Goal: Task Accomplishment & Management: Use online tool/utility

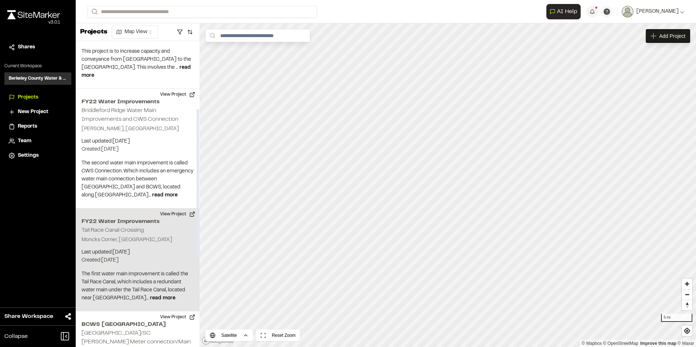
scroll to position [139, 0]
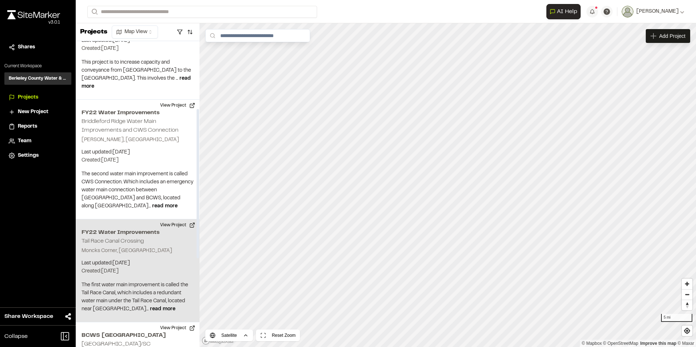
click at [173, 248] on div "FY22 Water Improvements Tail Race Canal Crossing [GEOGRAPHIC_DATA], [GEOGRAPHIC…" at bounding box center [138, 270] width 124 height 103
click at [451, 172] on div "FY22 Water Improvements Tail Race Canal Crossing" at bounding box center [447, 173] width 117 height 8
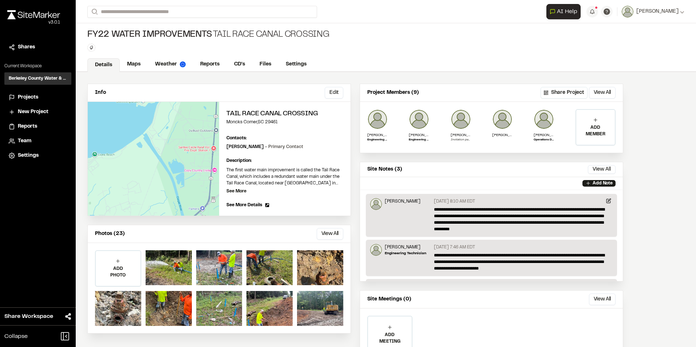
drag, startPoint x: 594, startPoint y: 183, endPoint x: 521, endPoint y: 186, distance: 72.8
click at [519, 186] on div "Add Note" at bounding box center [491, 183] width 263 height 12
click at [606, 185] on p "Add Note" at bounding box center [602, 183] width 20 height 7
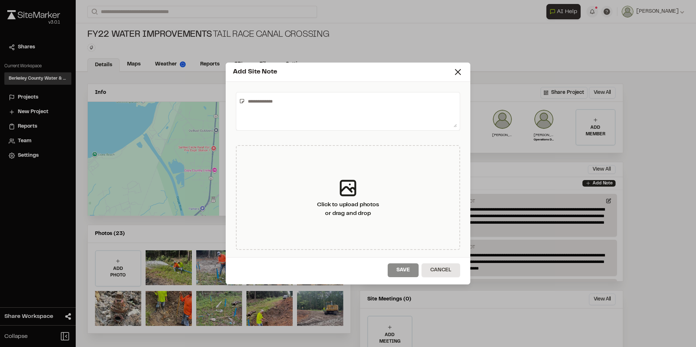
click at [319, 121] on textarea at bounding box center [351, 111] width 212 height 32
click at [328, 109] on textarea "**********" at bounding box center [351, 111] width 212 height 32
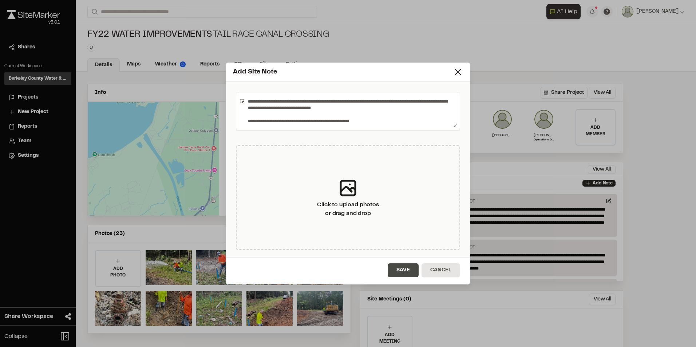
type textarea "**********"
click at [404, 271] on button "Save" at bounding box center [402, 270] width 31 height 14
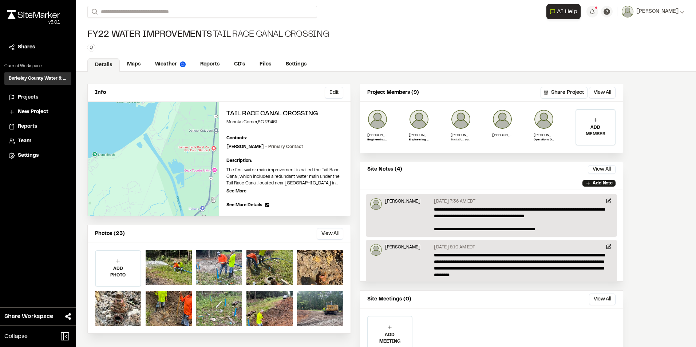
click at [35, 99] on span "Projects" at bounding box center [28, 97] width 20 height 8
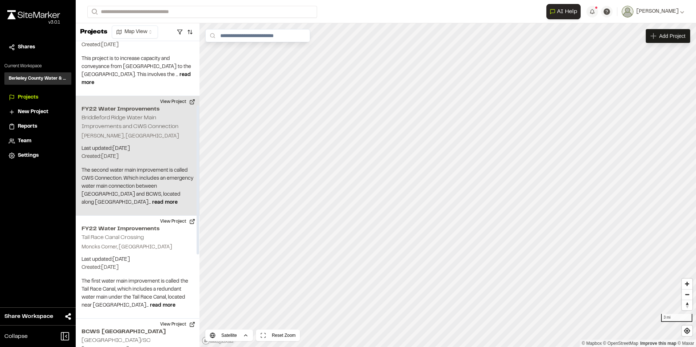
scroll to position [146, 0]
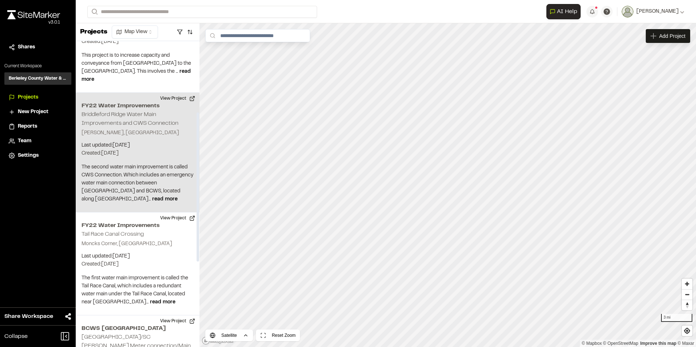
click at [143, 120] on div "FY22 Water Improvements Briddleford Ridge Water Main Improvements and CWS Conne…" at bounding box center [138, 153] width 124 height 120
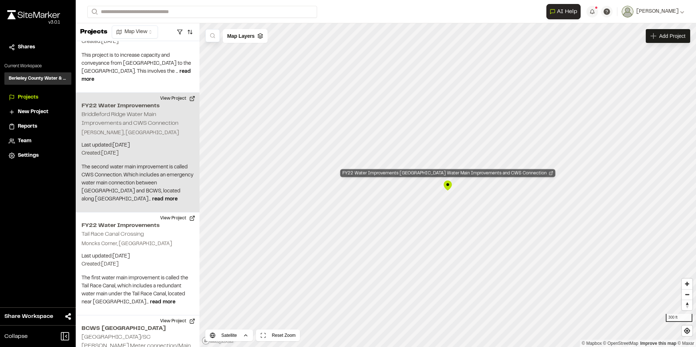
click at [493, 174] on div "FY22 Water Improvements Briddleford Ridge Water Main Improvements and CWS Conne…" at bounding box center [447, 173] width 215 height 8
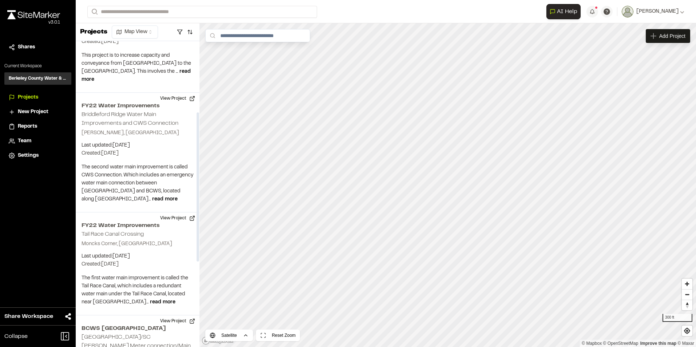
click at [18, 94] on span "Projects" at bounding box center [28, 97] width 20 height 8
click at [27, 125] on span "Reports" at bounding box center [27, 127] width 19 height 8
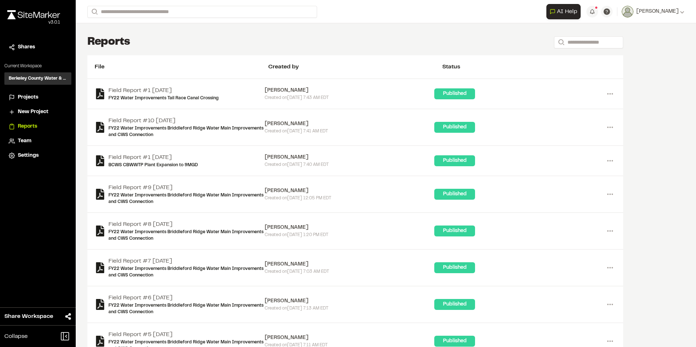
click at [31, 95] on span "Projects" at bounding box center [28, 97] width 20 height 8
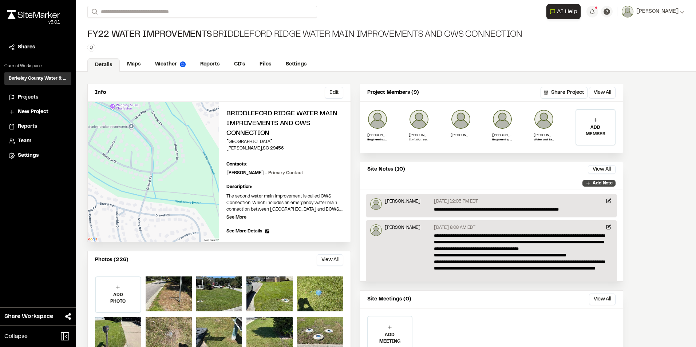
click at [589, 183] on icon at bounding box center [588, 183] width 6 height 6
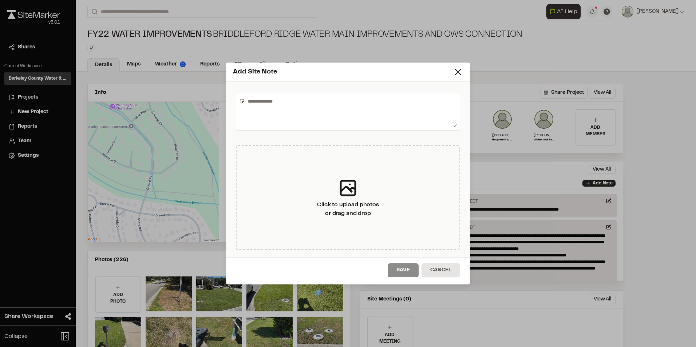
click at [362, 120] on textarea at bounding box center [351, 111] width 212 height 32
click at [332, 98] on textarea "**********" at bounding box center [351, 111] width 212 height 32
type textarea "**********"
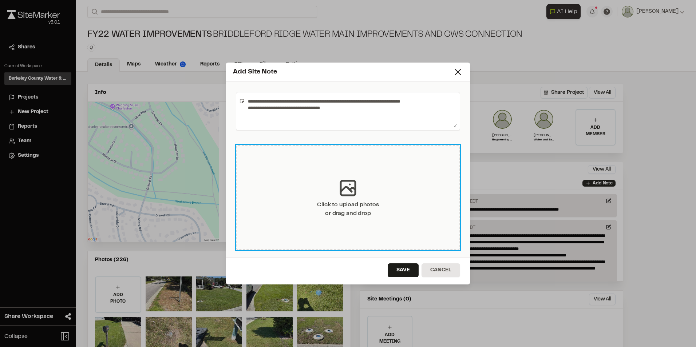
drag, startPoint x: 382, startPoint y: 101, endPoint x: 388, endPoint y: 228, distance: 126.7
click at [388, 228] on div "Click to upload photos or drag and drop" at bounding box center [348, 197] width 224 height 105
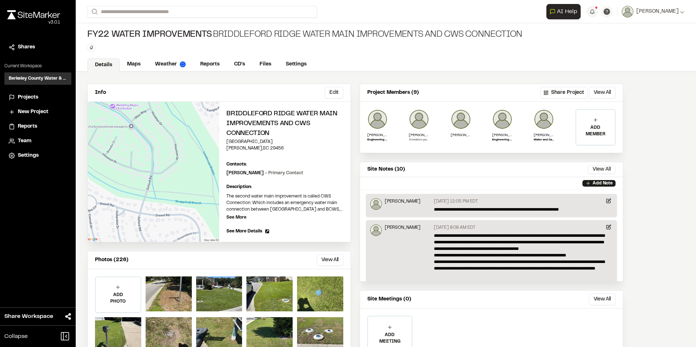
click at [375, 289] on div "**********" at bounding box center [490, 227] width 263 height 286
click at [589, 181] on icon at bounding box center [588, 183] width 6 height 6
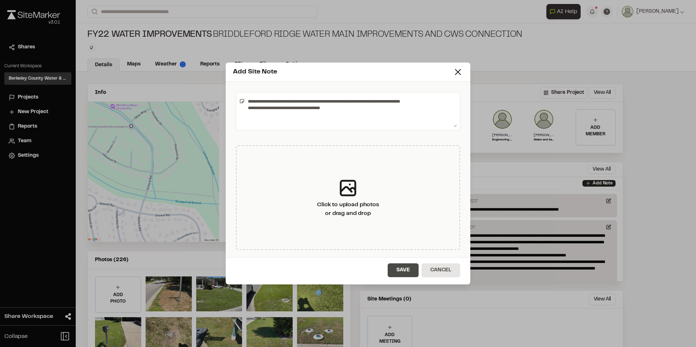
click at [405, 271] on button "Save" at bounding box center [402, 270] width 31 height 14
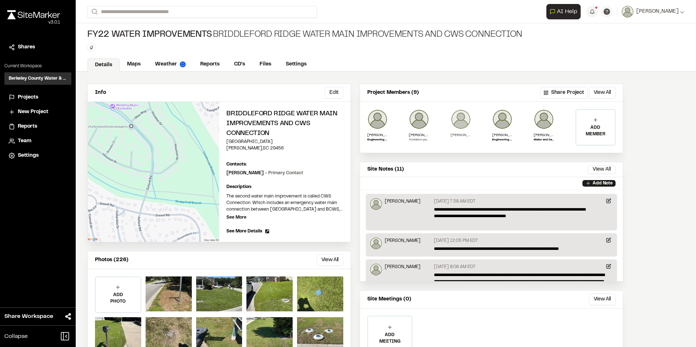
click at [458, 134] on p "Ellen Chassereau" at bounding box center [460, 134] width 20 height 5
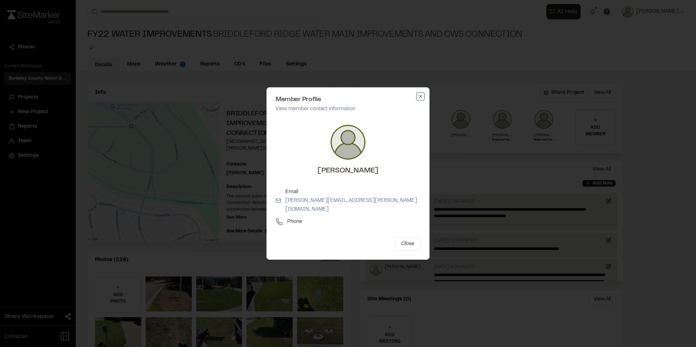
click at [417, 99] on icon "button" at bounding box center [420, 96] width 6 height 6
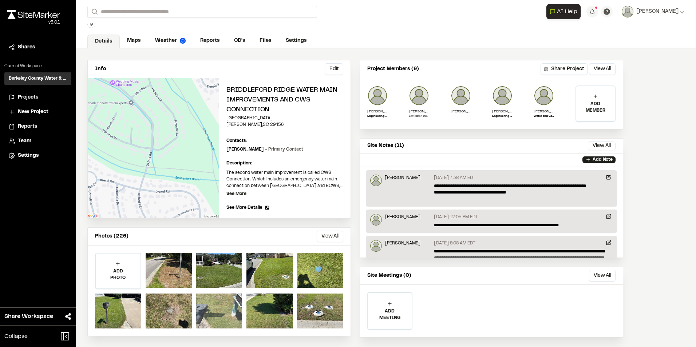
scroll to position [35, 0]
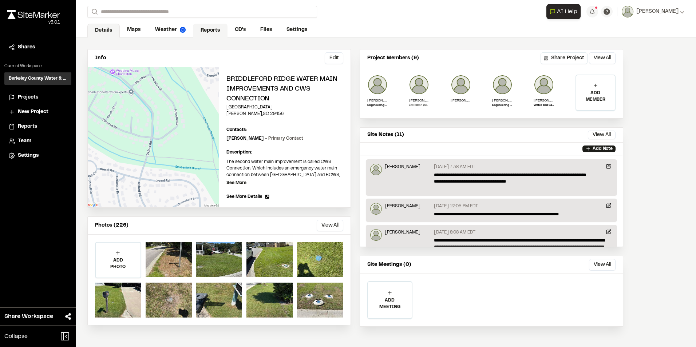
click at [201, 30] on link "Reports" at bounding box center [210, 31] width 35 height 14
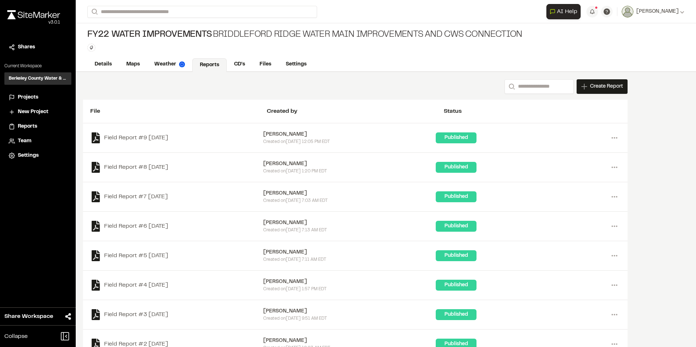
click at [29, 96] on span "Projects" at bounding box center [28, 97] width 20 height 8
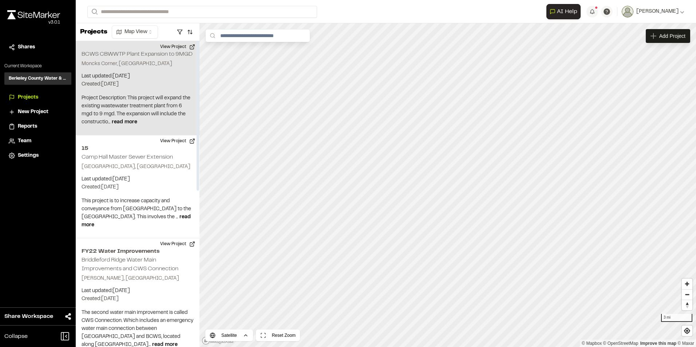
click at [155, 77] on p "Last updated: Sep 4, 2025" at bounding box center [137, 76] width 112 height 8
click at [471, 172] on div "BCWS CBWWTP Plant Expansion to 9MGD" at bounding box center [447, 173] width 97 height 8
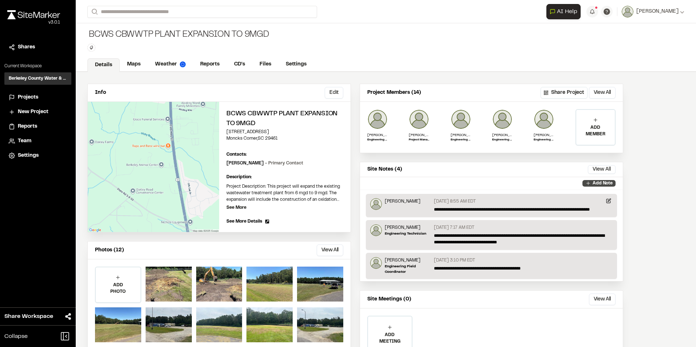
click at [593, 181] on p "Add Note" at bounding box center [602, 183] width 20 height 7
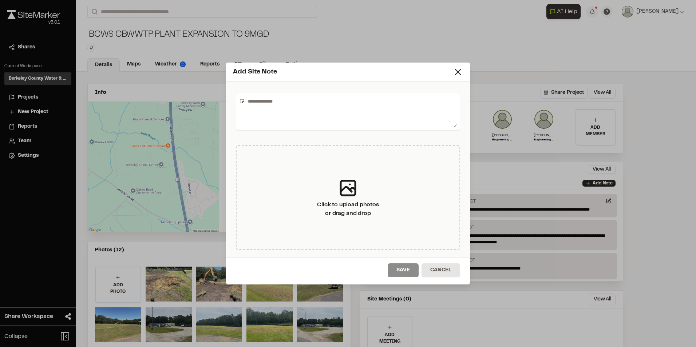
click at [294, 112] on textarea at bounding box center [351, 111] width 212 height 32
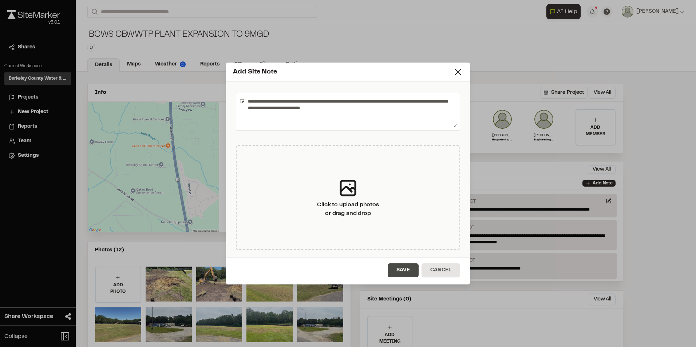
type textarea "**********"
click at [411, 271] on button "Save" at bounding box center [402, 270] width 31 height 14
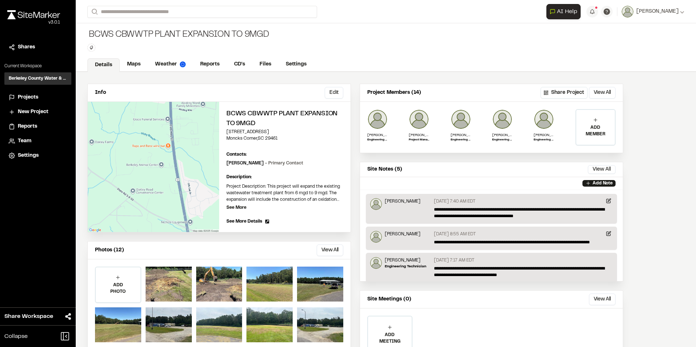
click at [32, 126] on span "Reports" at bounding box center [27, 127] width 19 height 8
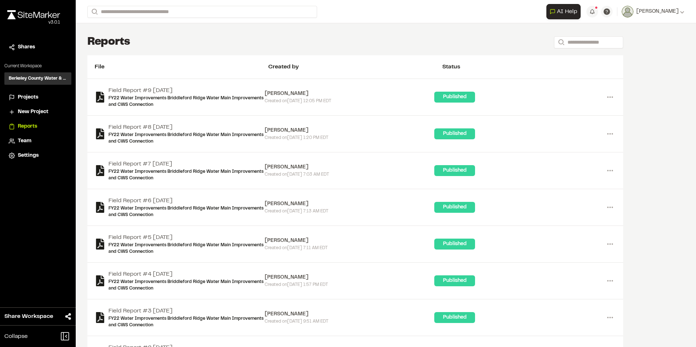
click at [35, 106] on li "New Project" at bounding box center [37, 112] width 67 height 14
drag, startPoint x: 35, startPoint y: 106, endPoint x: 30, endPoint y: 94, distance: 12.6
click at [30, 94] on span "Projects" at bounding box center [28, 97] width 20 height 8
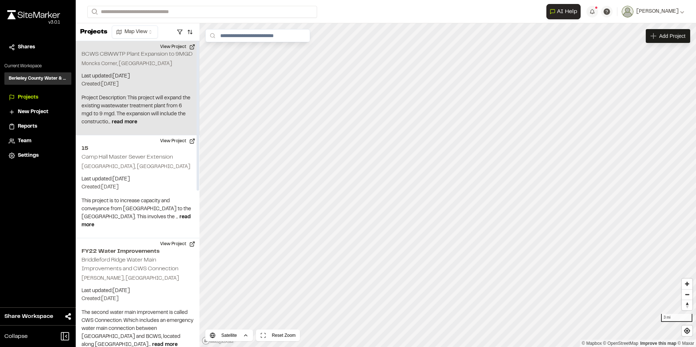
click at [150, 66] on p "Moncks Corner, [GEOGRAPHIC_DATA]" at bounding box center [137, 64] width 112 height 8
click at [449, 175] on div "BCWS CBWWTP Plant Expansion to 9MGD" at bounding box center [447, 173] width 97 height 8
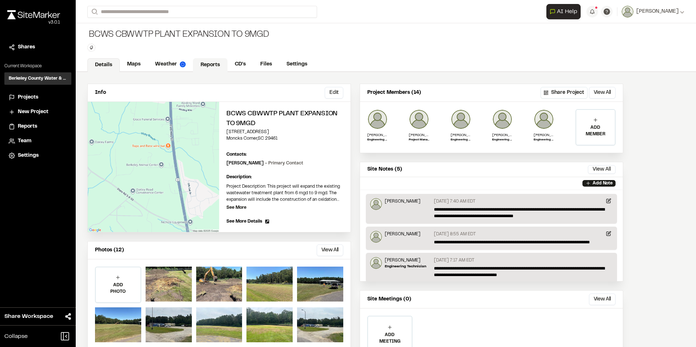
click at [214, 64] on link "Reports" at bounding box center [210, 65] width 35 height 14
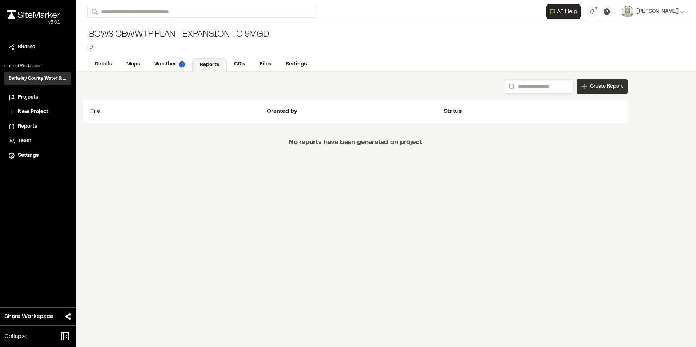
click at [598, 83] on span "Create Report" at bounding box center [606, 87] width 33 height 8
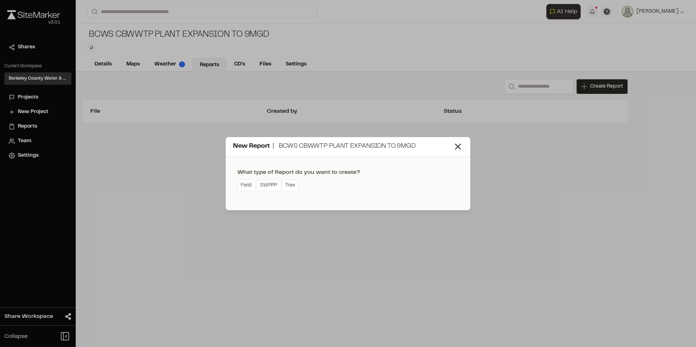
click at [247, 196] on div "What type of Report do you want to create? Field SWPPP Tree" at bounding box center [298, 183] width 123 height 31
drag, startPoint x: 247, startPoint y: 196, endPoint x: 244, endPoint y: 189, distance: 8.2
click at [244, 189] on link "Field" at bounding box center [246, 186] width 18 height 12
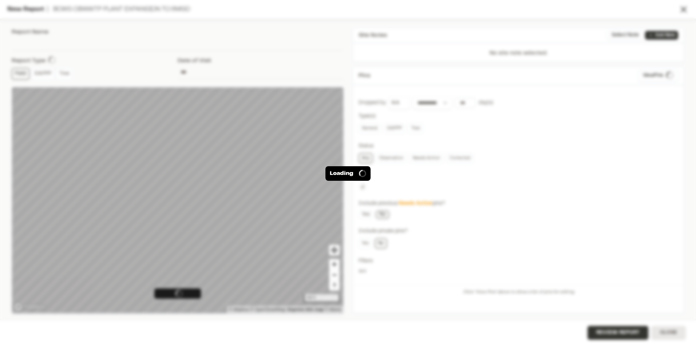
type input "**********"
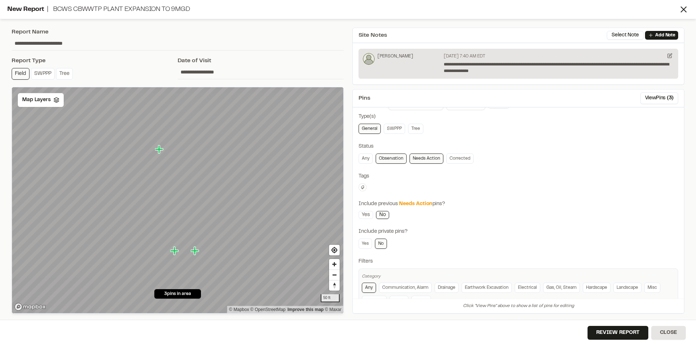
scroll to position [46, 0]
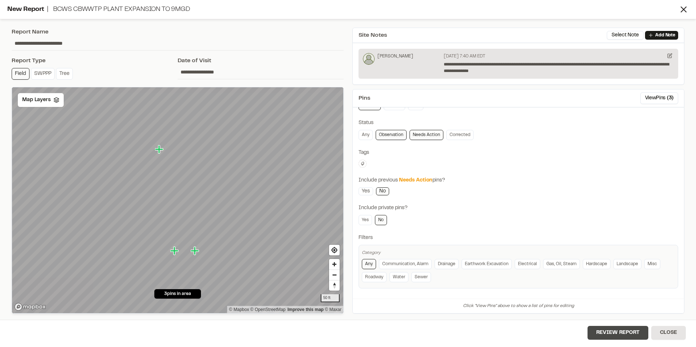
click at [631, 331] on button "Review Report" at bounding box center [617, 333] width 61 height 14
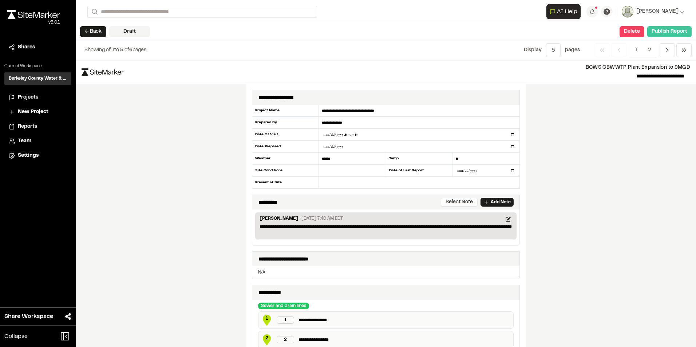
click at [662, 29] on button "Publish Report" at bounding box center [669, 31] width 44 height 11
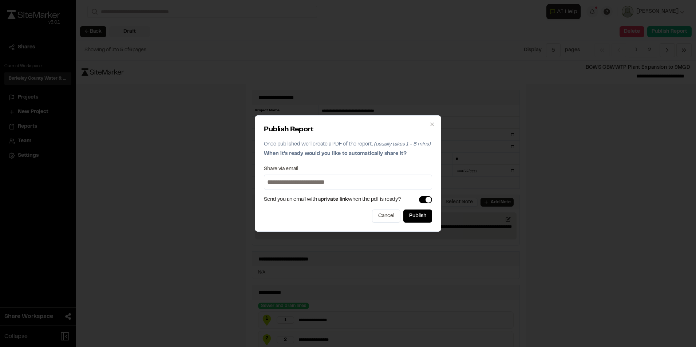
click at [362, 182] on input at bounding box center [348, 182] width 164 height 12
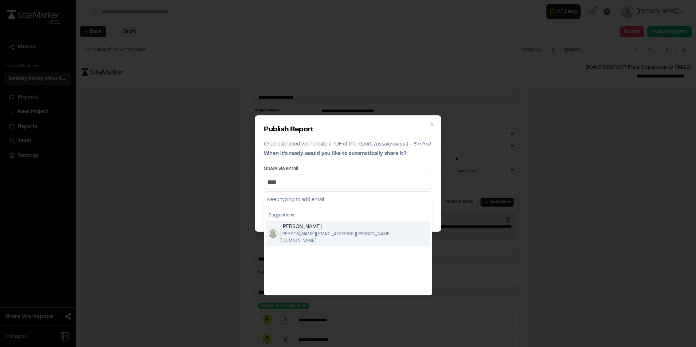
type input "****"
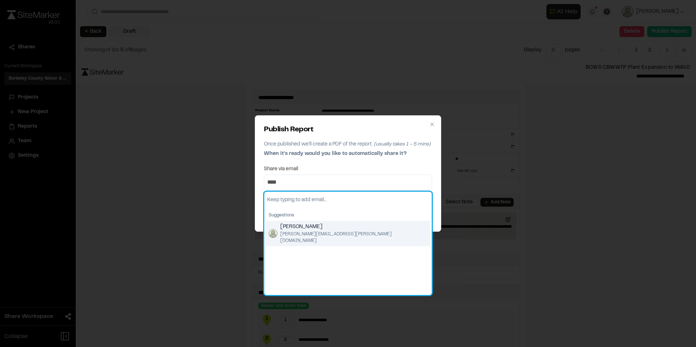
click at [303, 227] on span "[PERSON_NAME]" at bounding box center [353, 227] width 147 height 8
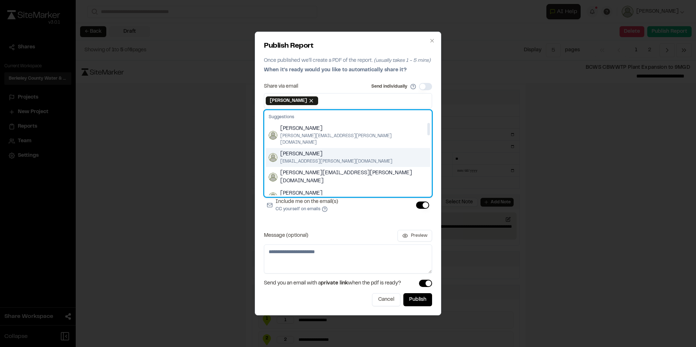
click at [352, 151] on span "[PERSON_NAME]" at bounding box center [336, 154] width 112 height 8
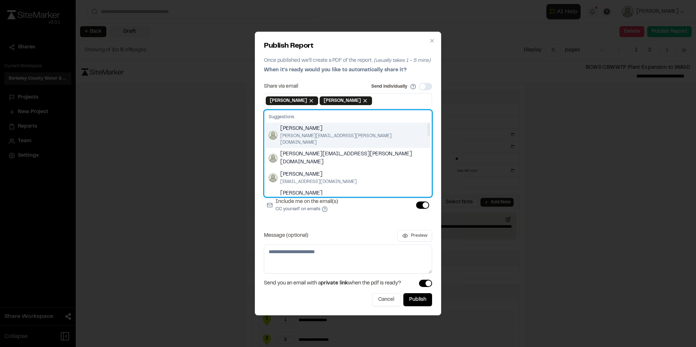
click at [315, 127] on span "[PERSON_NAME]" at bounding box center [353, 129] width 147 height 8
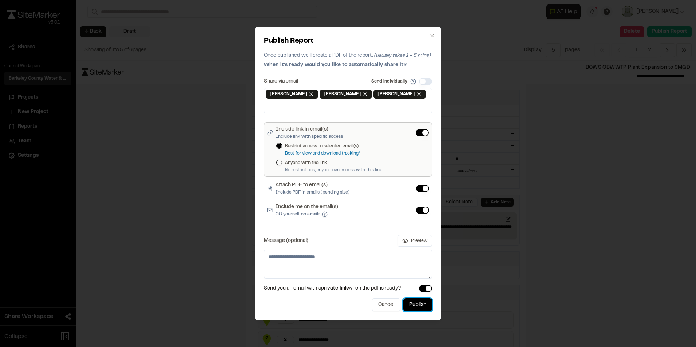
drag, startPoint x: 418, startPoint y: 306, endPoint x: 413, endPoint y: 90, distance: 216.1
click at [413, 91] on div "Publish Report Once published we'll create a PDF of the report. (usually takes …" at bounding box center [348, 174] width 186 height 294
click at [418, 109] on input at bounding box center [348, 106] width 164 height 12
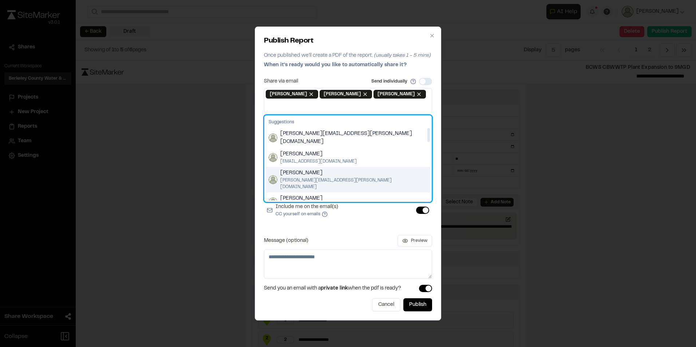
click at [342, 177] on span "[PERSON_NAME][EMAIL_ADDRESS][PERSON_NAME][DOMAIN_NAME]" at bounding box center [353, 183] width 147 height 13
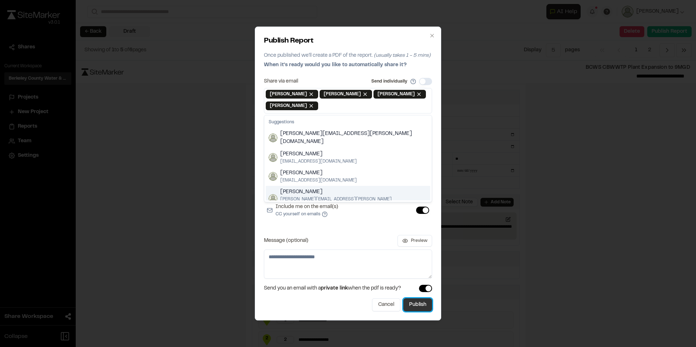
click at [421, 303] on button "Publish" at bounding box center [417, 304] width 29 height 13
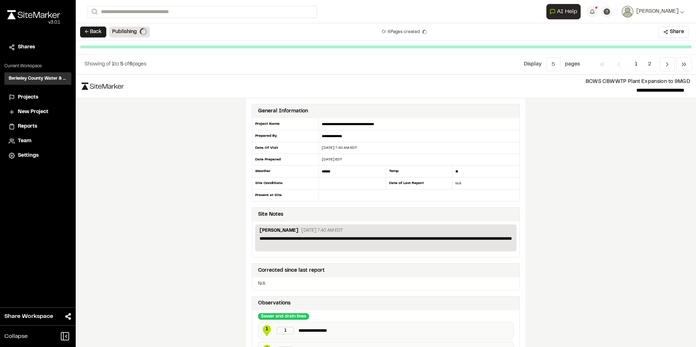
click at [29, 96] on span "Projects" at bounding box center [28, 97] width 20 height 8
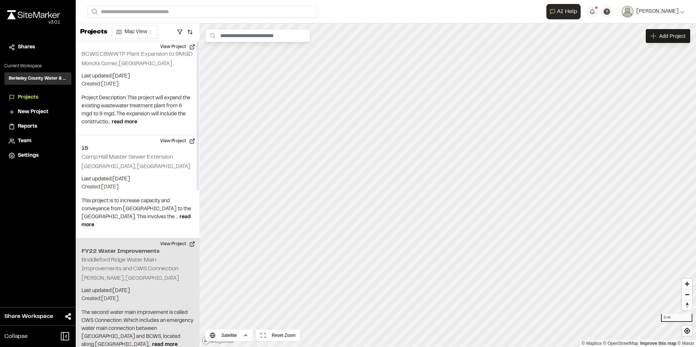
click at [133, 270] on h2 "Briddleford Ridge Water Main Improvements and CWS Connection" at bounding box center [129, 265] width 97 height 14
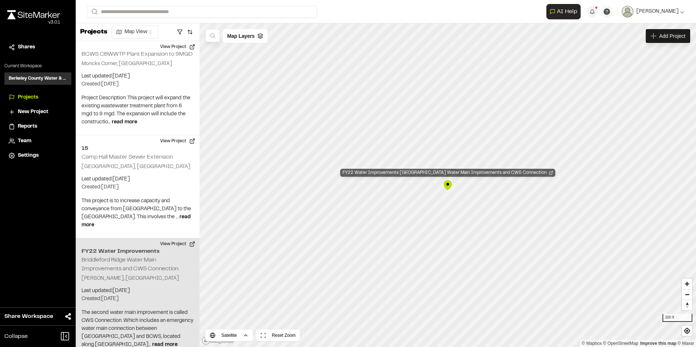
click at [490, 174] on div "FY22 Water Improvements Briddleford Ridge Water Main Improvements and CWS Conne…" at bounding box center [447, 173] width 215 height 8
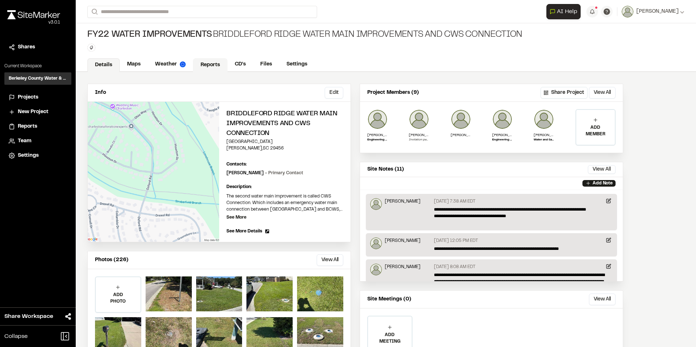
click at [199, 64] on link "Reports" at bounding box center [210, 65] width 35 height 14
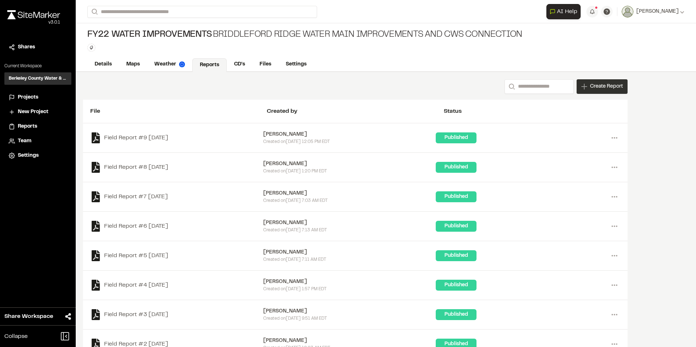
click at [616, 89] on span "Create Report" at bounding box center [606, 87] width 33 height 8
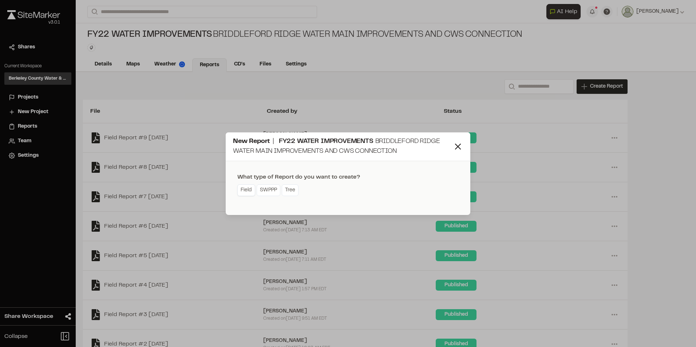
click at [247, 190] on link "Field" at bounding box center [246, 190] width 18 height 12
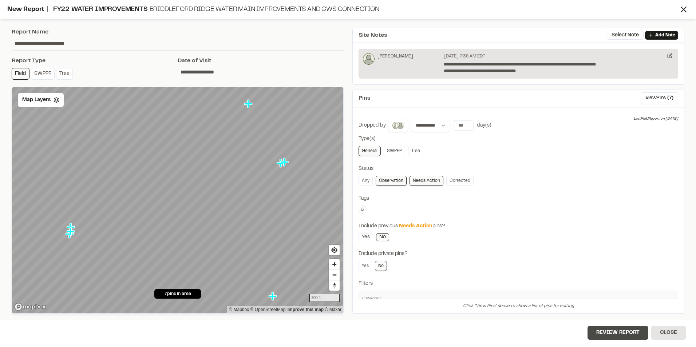
click at [624, 333] on button "Review Report" at bounding box center [617, 333] width 61 height 14
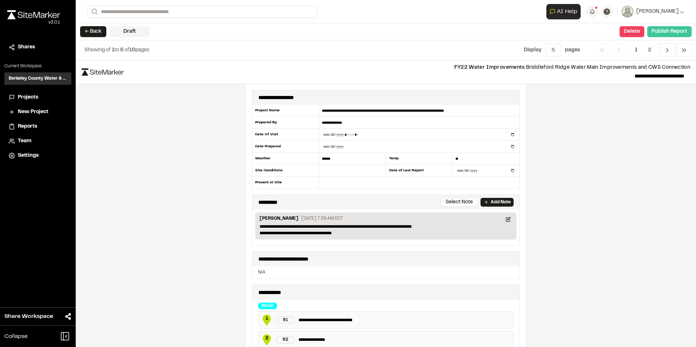
click at [661, 33] on button "Publish Report" at bounding box center [669, 31] width 44 height 11
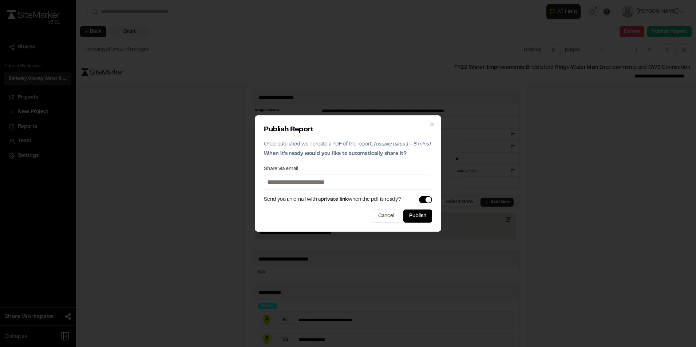
click at [348, 177] on input at bounding box center [348, 182] width 164 height 12
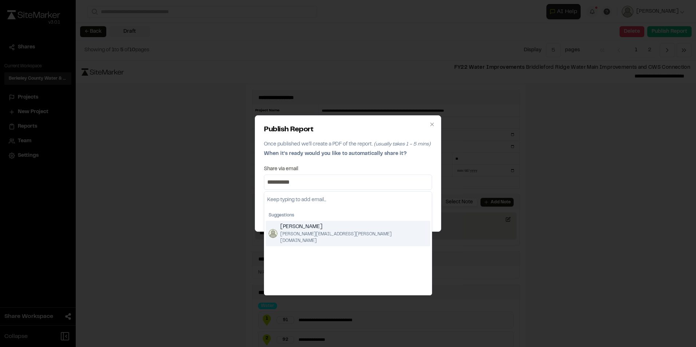
type input "**********"
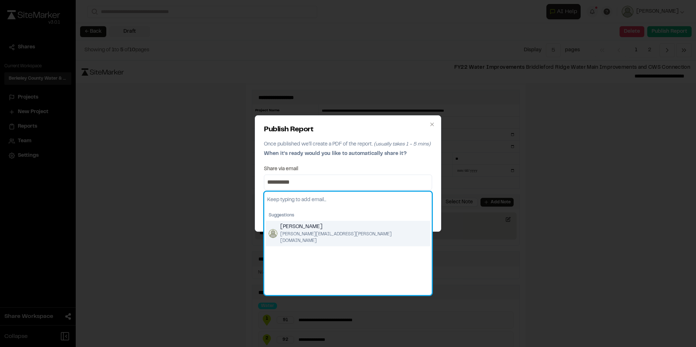
click at [328, 231] on span "[PERSON_NAME]" at bounding box center [353, 227] width 147 height 8
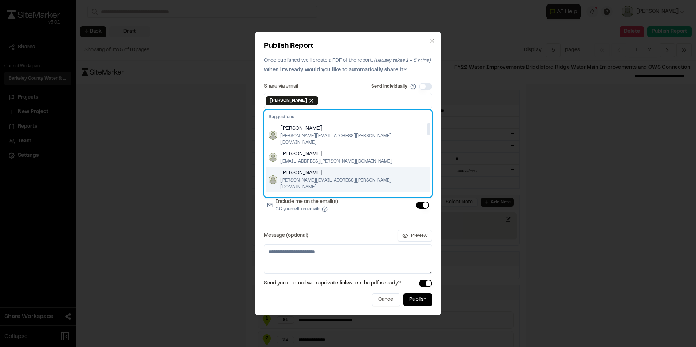
click at [320, 170] on span "[PERSON_NAME]" at bounding box center [353, 173] width 147 height 8
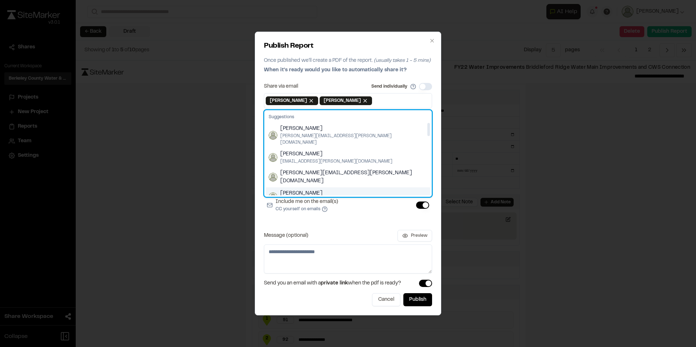
click at [315, 190] on span "[PERSON_NAME]" at bounding box center [318, 194] width 76 height 8
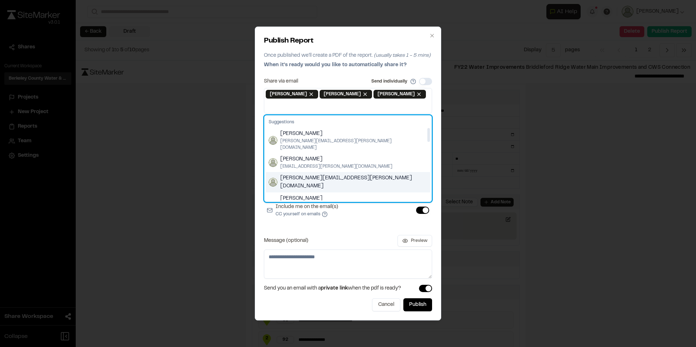
click at [374, 173] on div "[PERSON_NAME][EMAIL_ADDRESS][PERSON_NAME][DOMAIN_NAME]" at bounding box center [348, 182] width 164 height 20
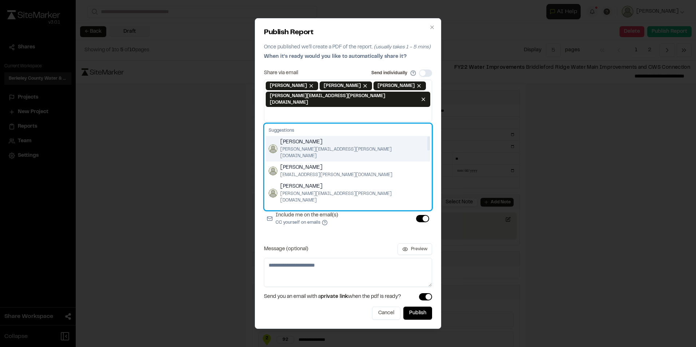
click at [363, 142] on div "[PERSON_NAME] Fisk [EMAIL_ADDRESS][PERSON_NAME][DOMAIN_NAME]" at bounding box center [348, 148] width 164 height 25
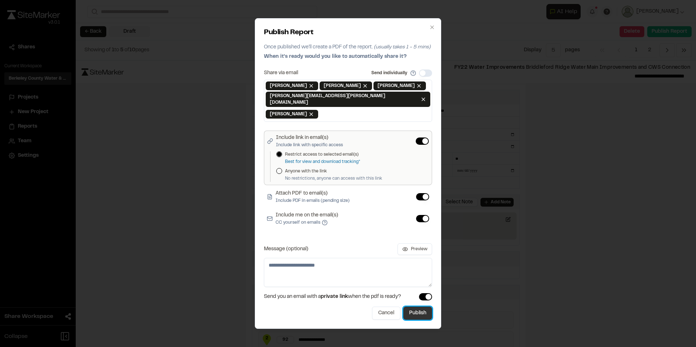
click at [419, 310] on button "Publish" at bounding box center [417, 313] width 29 height 13
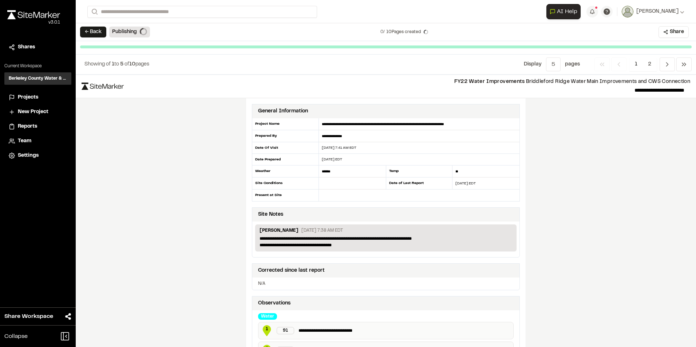
click at [35, 124] on span "Reports" at bounding box center [27, 127] width 19 height 8
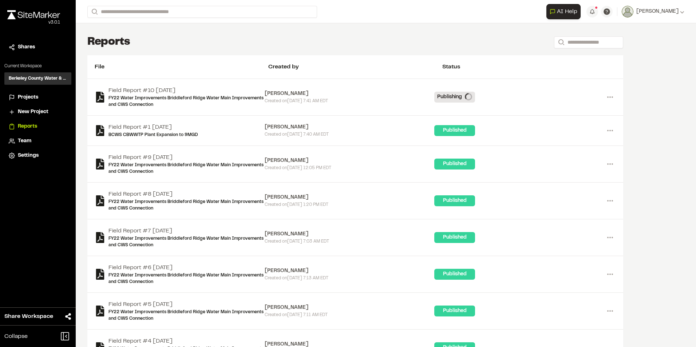
click at [39, 93] on li "Projects" at bounding box center [37, 98] width 67 height 14
click at [36, 97] on span "Projects" at bounding box center [28, 97] width 20 height 8
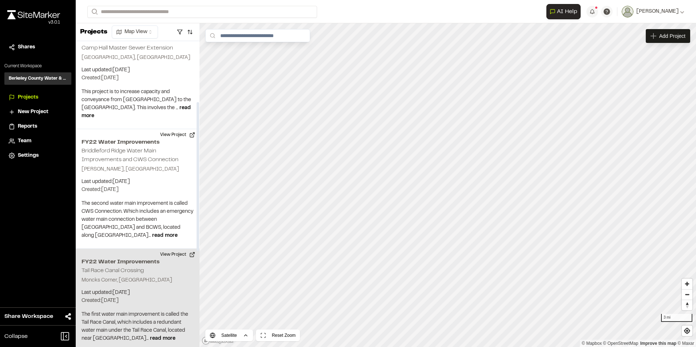
scroll to position [146, 0]
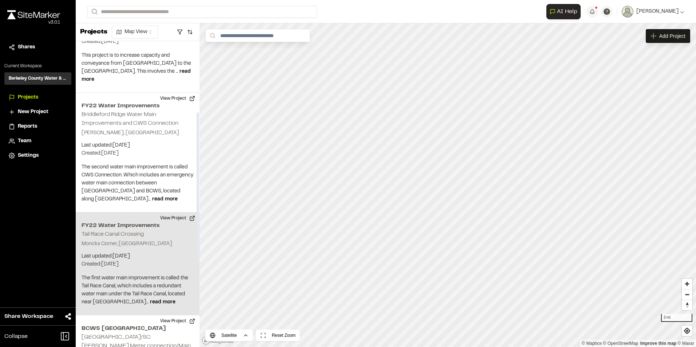
click at [154, 261] on div "FY22 Water Improvements Tail Race Canal Crossing Moncks Corner, SC Last updated…" at bounding box center [138, 263] width 124 height 103
click at [453, 174] on div "FY22 Water Improvements Tail Race Canal Crossing" at bounding box center [447, 173] width 117 height 8
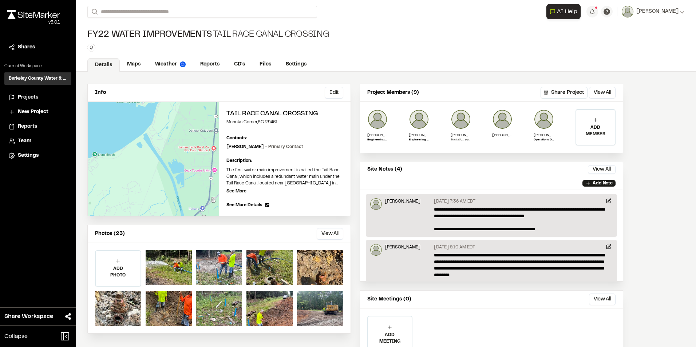
click at [204, 72] on div "Info Edit Edit Tail Race Canal Crossing [GEOGRAPHIC_DATA] Edit Contacts: Edit M…" at bounding box center [355, 227] width 559 height 310
click at [206, 66] on link "Reports" at bounding box center [210, 65] width 35 height 14
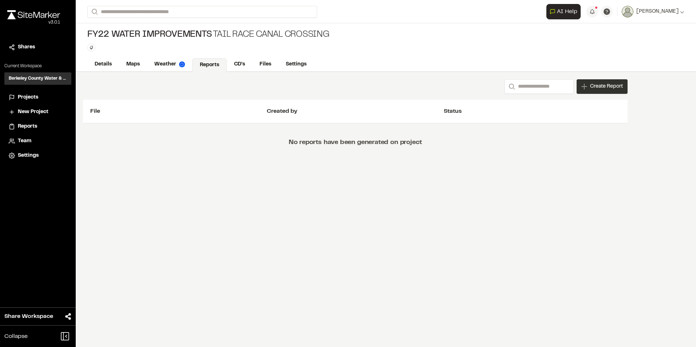
click at [597, 88] on span "Create Report" at bounding box center [606, 87] width 33 height 8
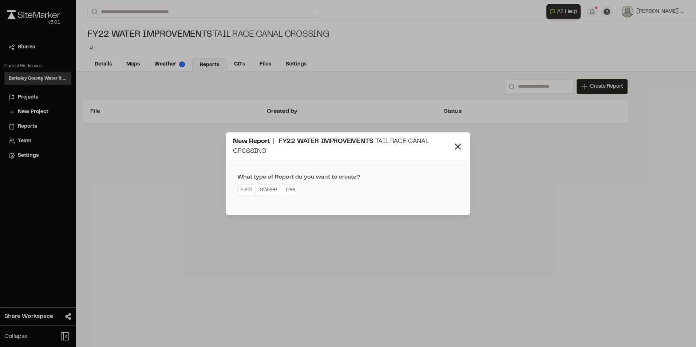
click at [242, 189] on link "Field" at bounding box center [246, 190] width 18 height 12
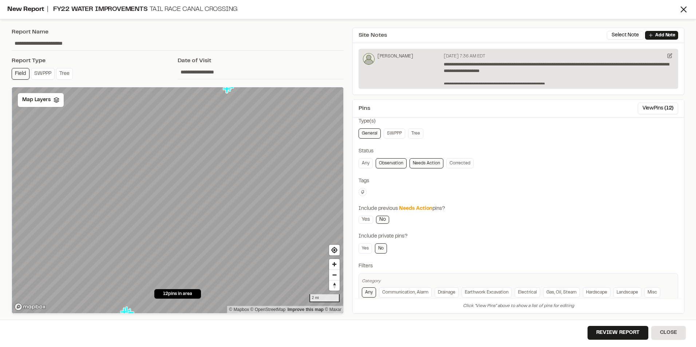
scroll to position [56, 0]
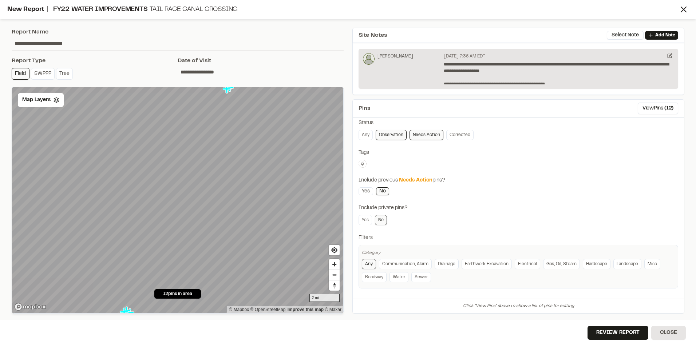
click at [617, 340] on div "Review Report Close" at bounding box center [348, 333] width 696 height 27
click at [617, 330] on button "Review Report" at bounding box center [617, 333] width 61 height 14
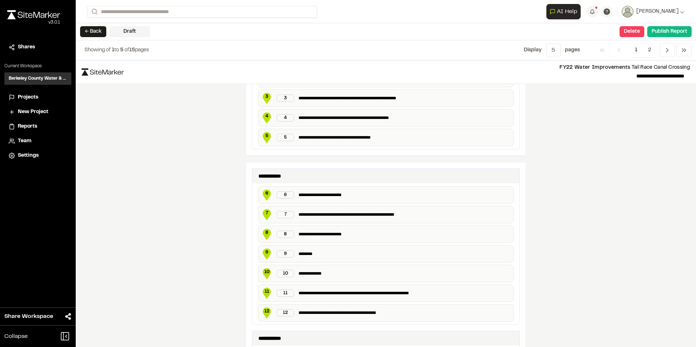
scroll to position [109, 0]
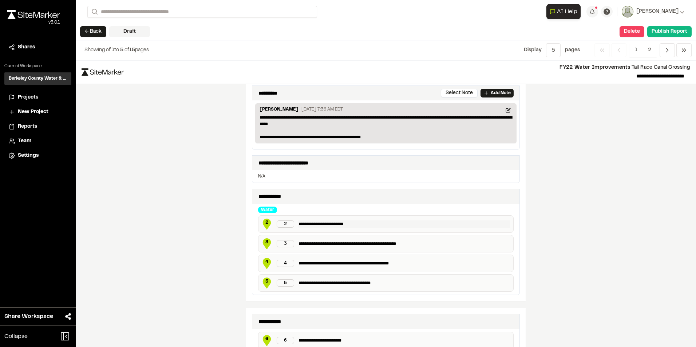
click at [306, 223] on p "**********" at bounding box center [404, 223] width 212 height 7
click at [265, 223] on span "2" at bounding box center [266, 222] width 11 height 7
click at [335, 223] on p "**********" at bounding box center [404, 223] width 212 height 7
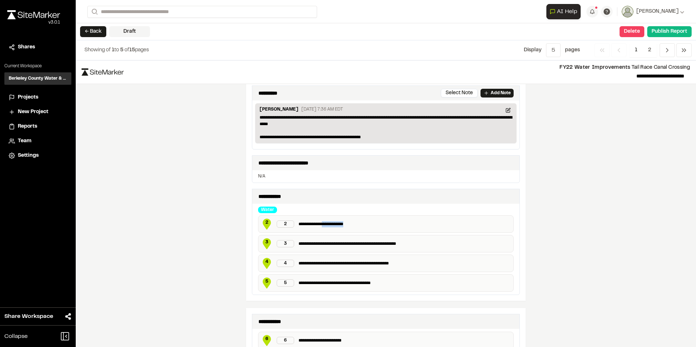
scroll to position [255, 0]
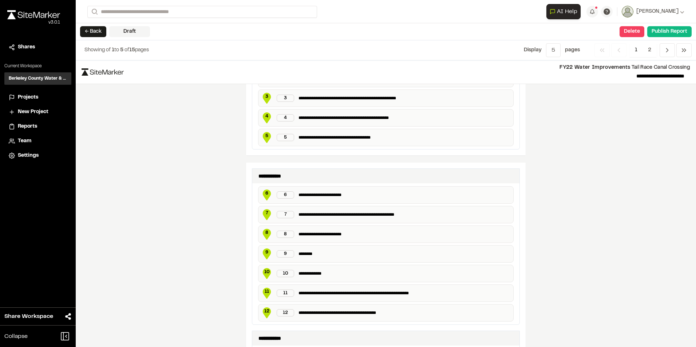
click at [553, 216] on div "**********" at bounding box center [386, 203] width 620 height 287
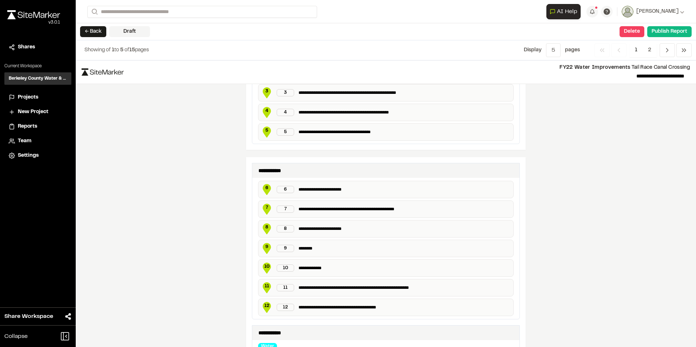
scroll to position [0, 0]
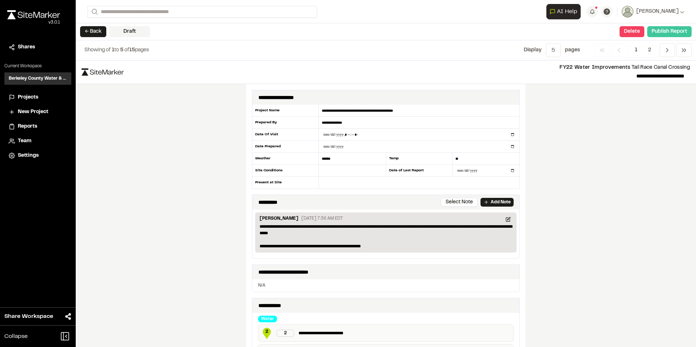
click at [672, 32] on button "Publish Report" at bounding box center [669, 31] width 44 height 11
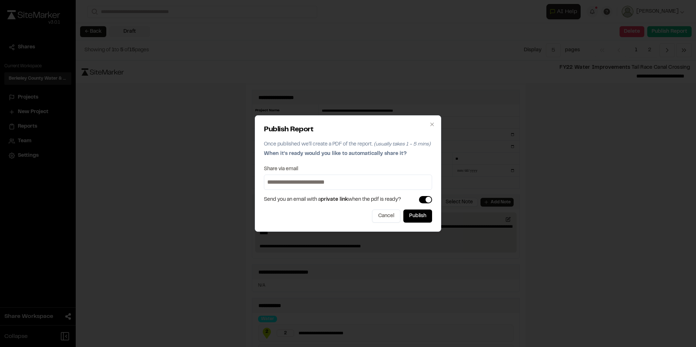
click at [383, 178] on input at bounding box center [348, 182] width 164 height 12
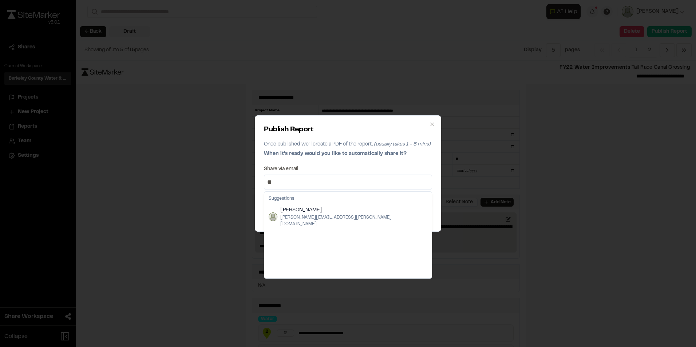
type input "*"
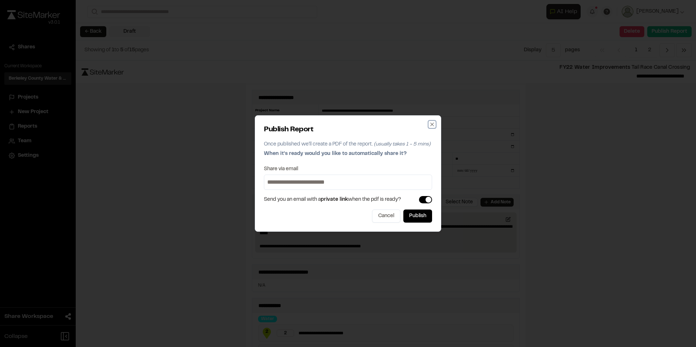
drag, startPoint x: 430, startPoint y: 123, endPoint x: 434, endPoint y: 131, distance: 8.9
click at [431, 123] on icon "button" at bounding box center [432, 124] width 6 height 6
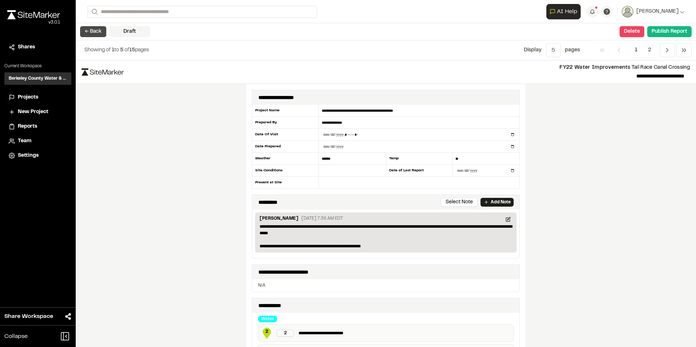
click at [88, 33] on button "← Back" at bounding box center [93, 31] width 26 height 11
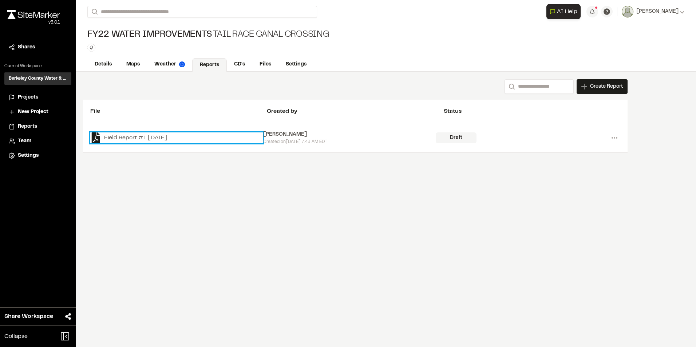
click at [158, 140] on link "Field Report #1 2025-09-08" at bounding box center [176, 137] width 173 height 11
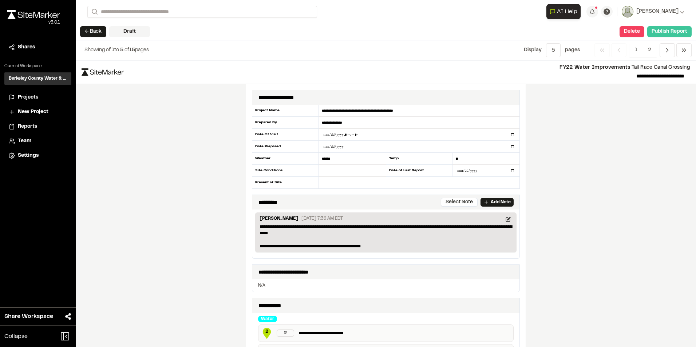
click at [669, 30] on button "Publish Report" at bounding box center [669, 31] width 44 height 11
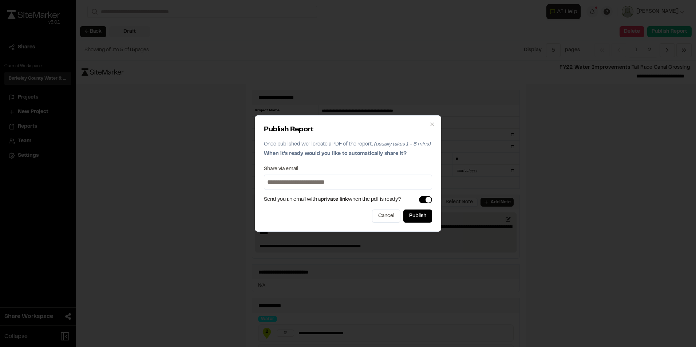
click at [340, 184] on input at bounding box center [348, 182] width 164 height 12
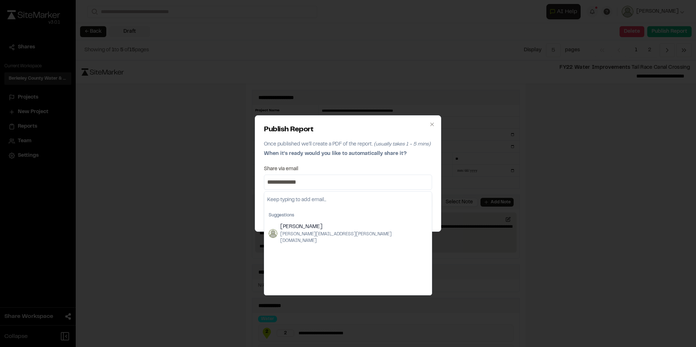
type input "**********"
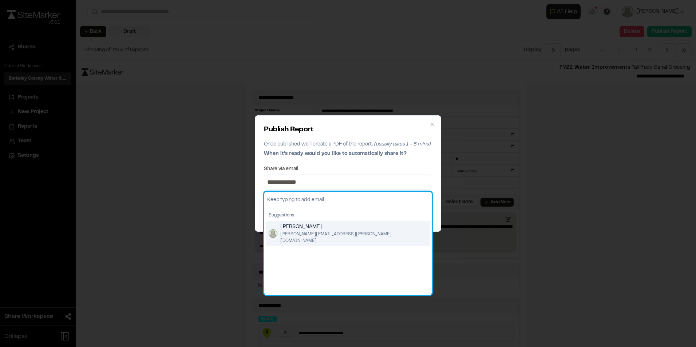
click at [320, 232] on span "robert.gaskins@berkeleycountysc.gov" at bounding box center [353, 237] width 147 height 13
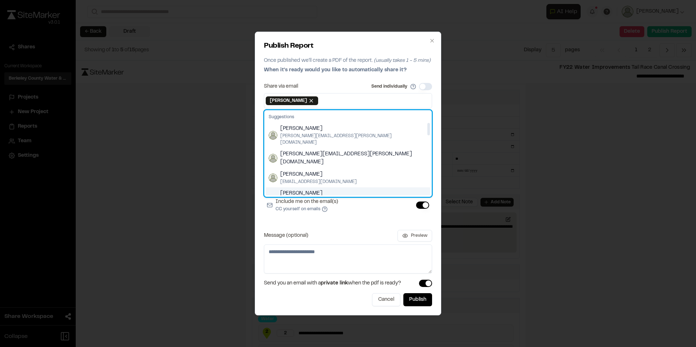
drag, startPoint x: 318, startPoint y: 184, endPoint x: 317, endPoint y: 188, distance: 4.1
click at [317, 198] on span "joshua.cooper@berkeleycountysc.gov" at bounding box center [353, 204] width 147 height 13
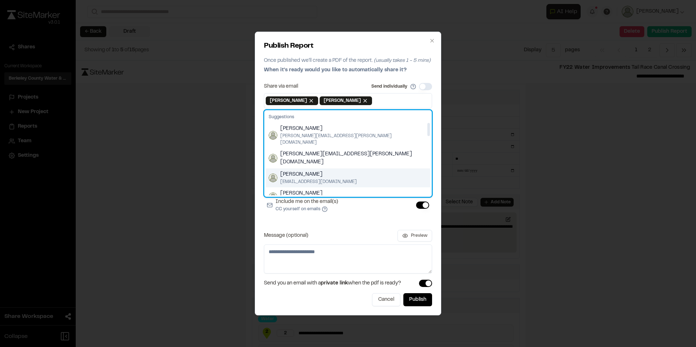
click at [321, 171] on span "Kierstynn Polk" at bounding box center [318, 175] width 76 height 8
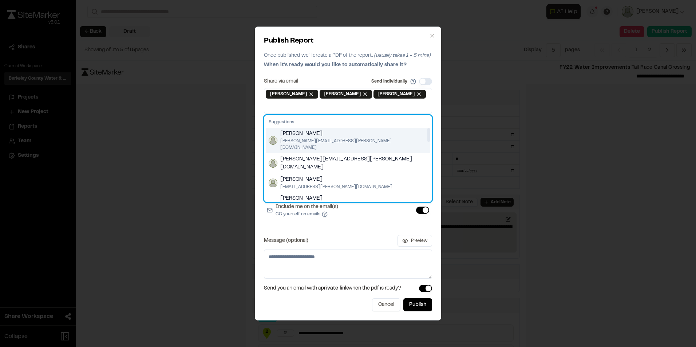
click at [289, 136] on span "[PERSON_NAME]" at bounding box center [353, 134] width 147 height 8
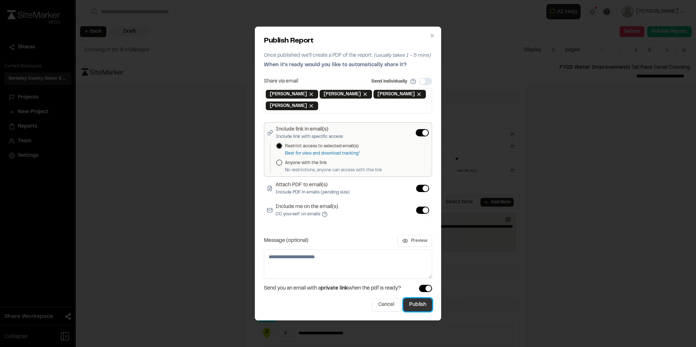
click at [418, 303] on button "Publish" at bounding box center [417, 304] width 29 height 13
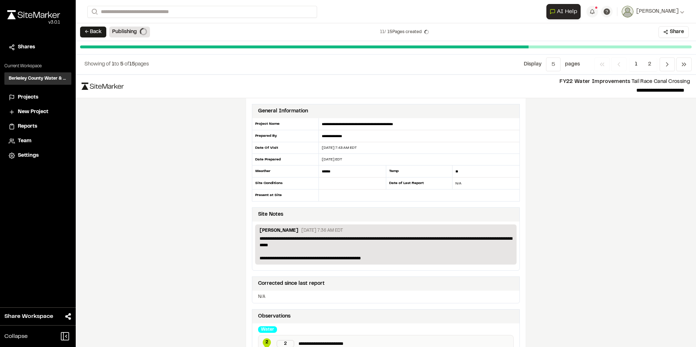
click at [32, 101] on span "Projects" at bounding box center [28, 97] width 20 height 8
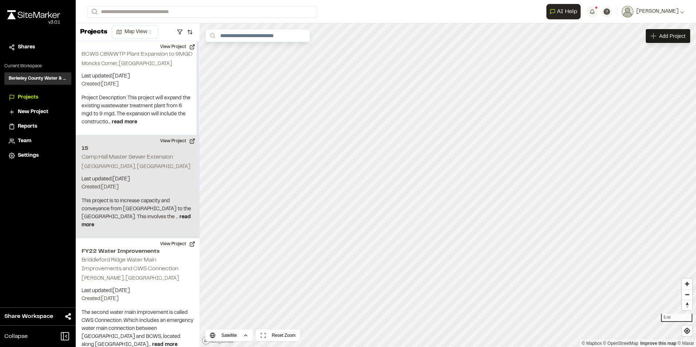
click at [143, 171] on div "15 Camp Hall Master Sewer Extension Ridgeville, SC Last updated: Sep 8, 2025 Bu…" at bounding box center [138, 186] width 124 height 103
drag, startPoint x: 143, startPoint y: 170, endPoint x: 128, endPoint y: 162, distance: 17.3
click at [128, 161] on div "15 Camp Hall Master Sewer Extension Ridgeville, SC Last updated: Sep 8, 2025 Bu…" at bounding box center [138, 186] width 124 height 103
click at [170, 138] on button "View Project" at bounding box center [178, 141] width 44 height 12
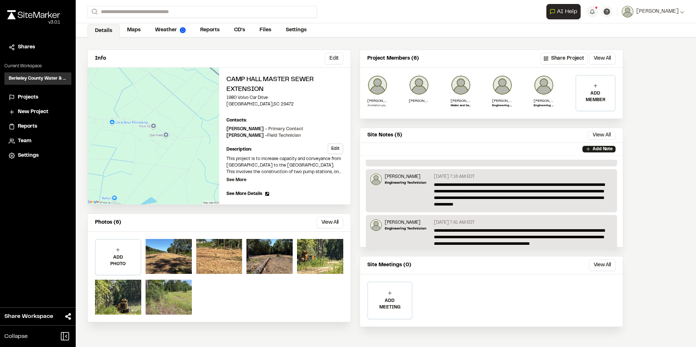
scroll to position [35, 0]
click at [20, 131] on li "Reports" at bounding box center [37, 127] width 67 height 14
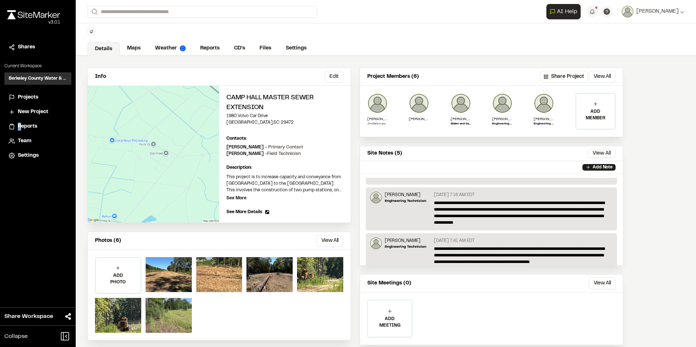
scroll to position [0, 0]
